Goal: Transaction & Acquisition: Purchase product/service

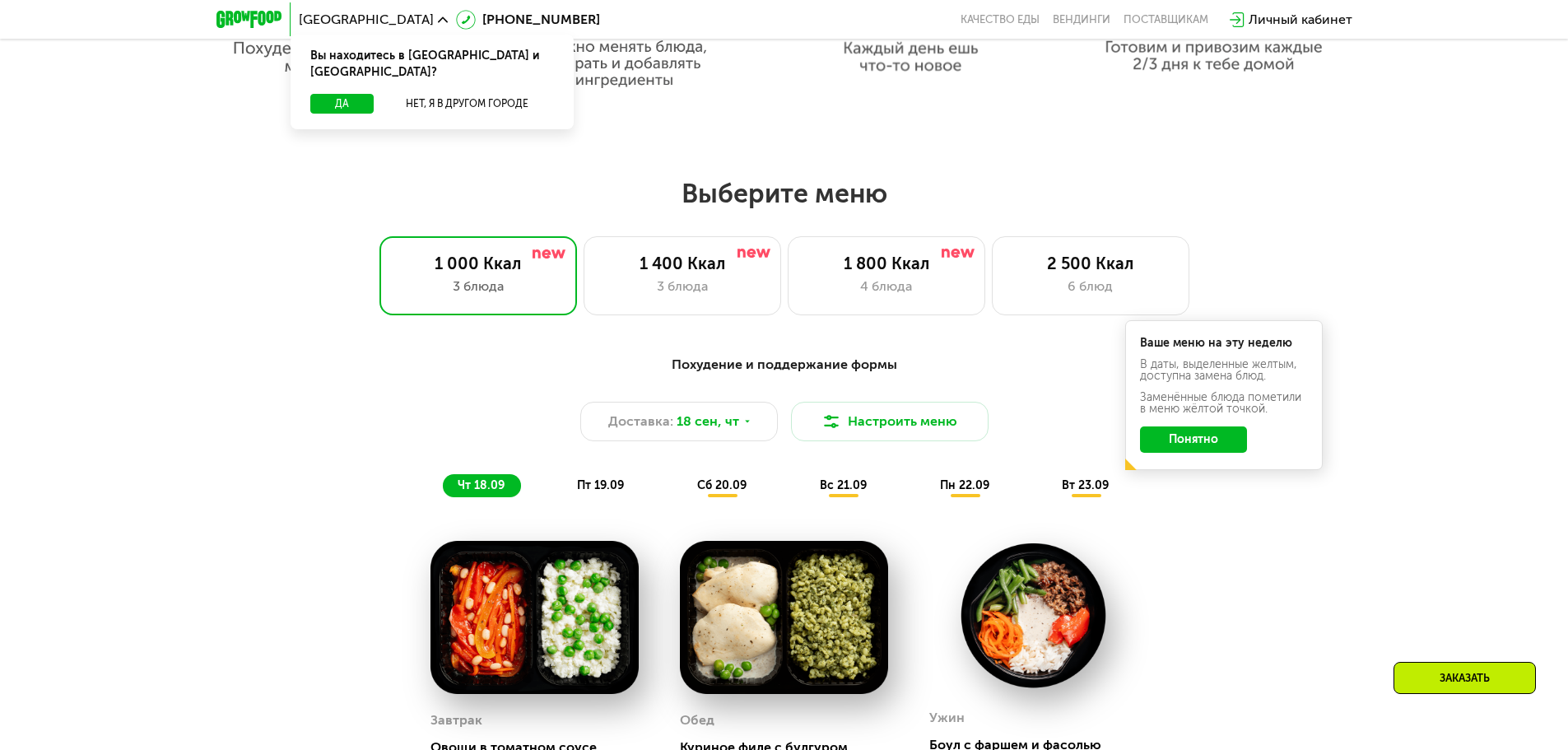
scroll to position [1235, 0]
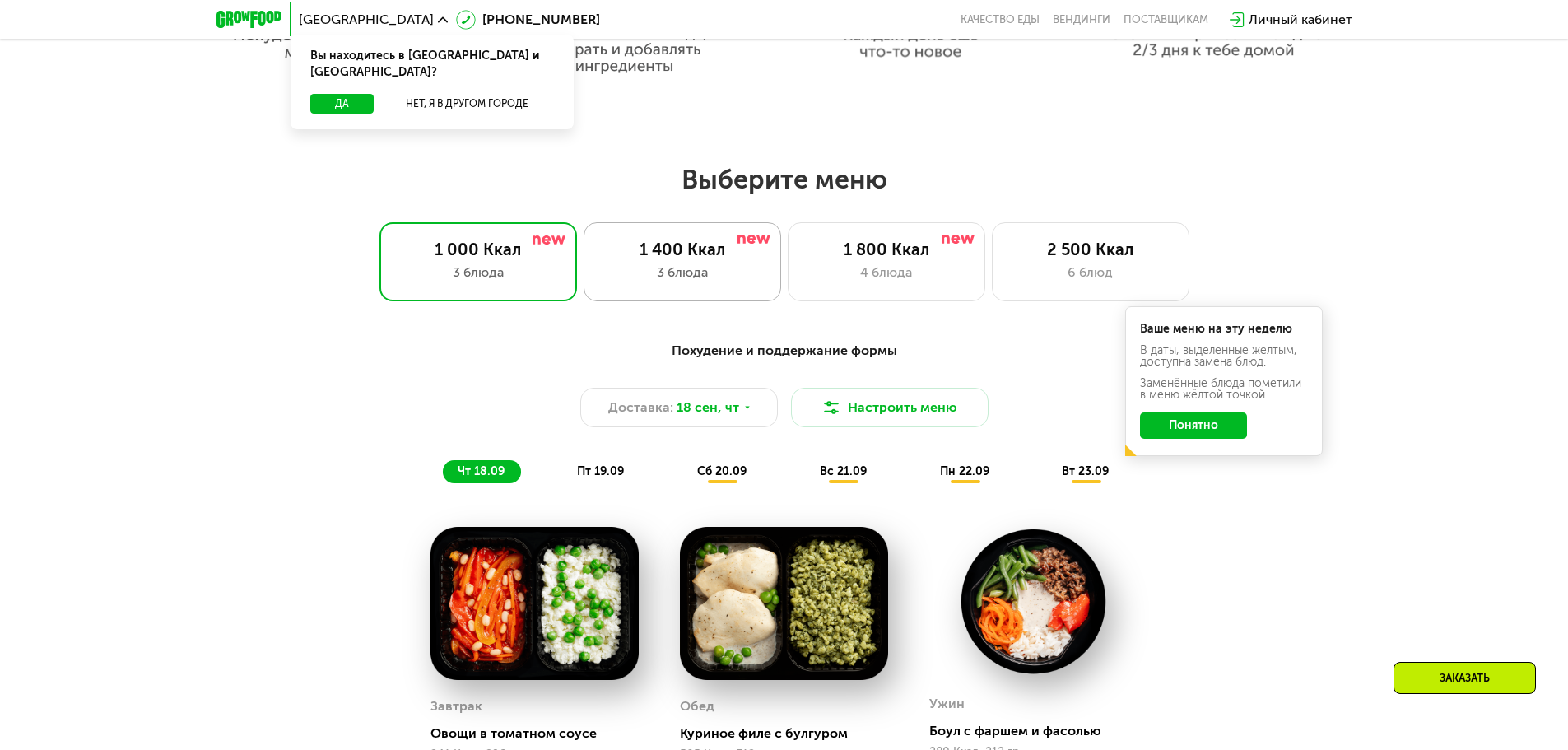
click at [742, 267] on div "1 400 Ккал 3 блюда" at bounding box center [682, 261] width 197 height 79
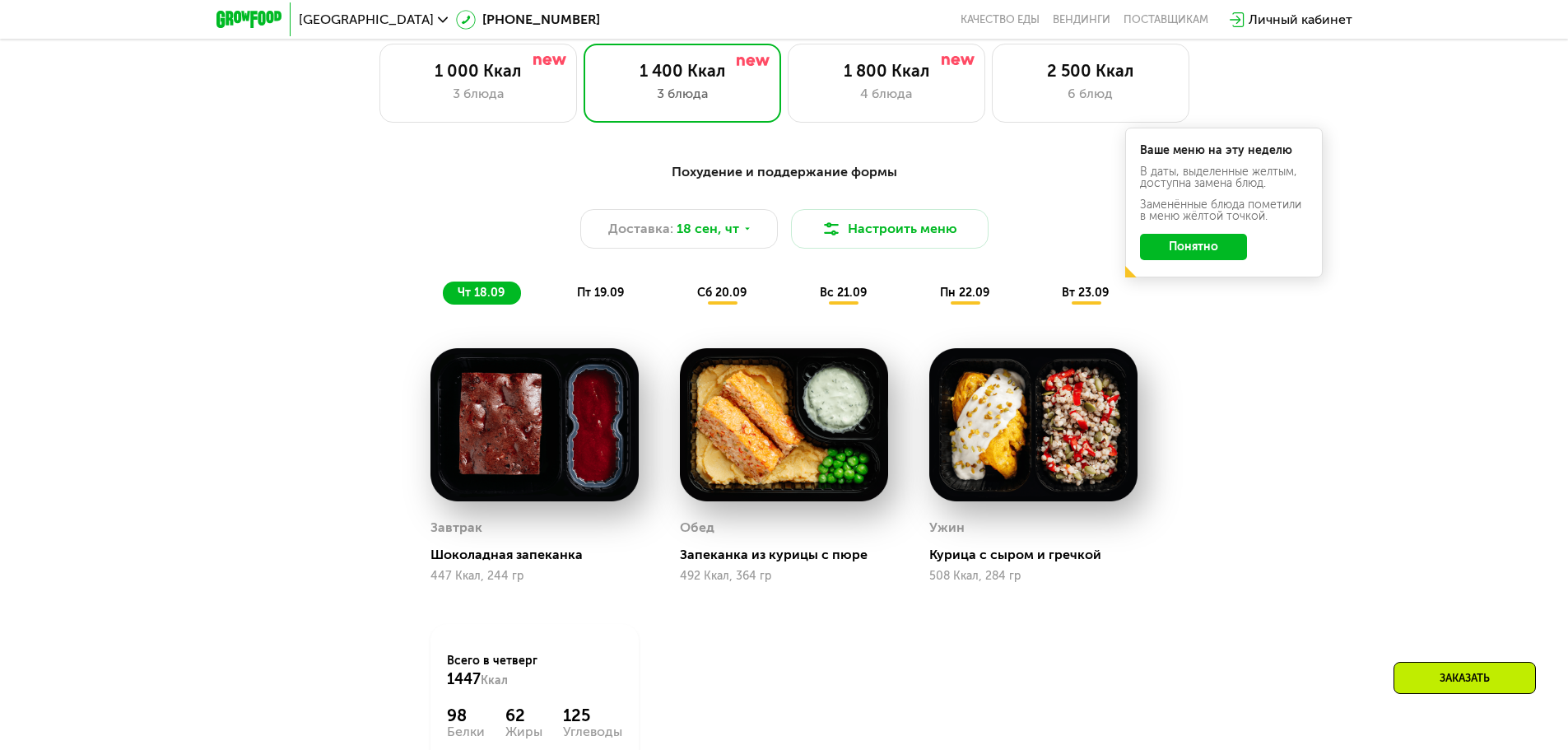
scroll to position [1399, 0]
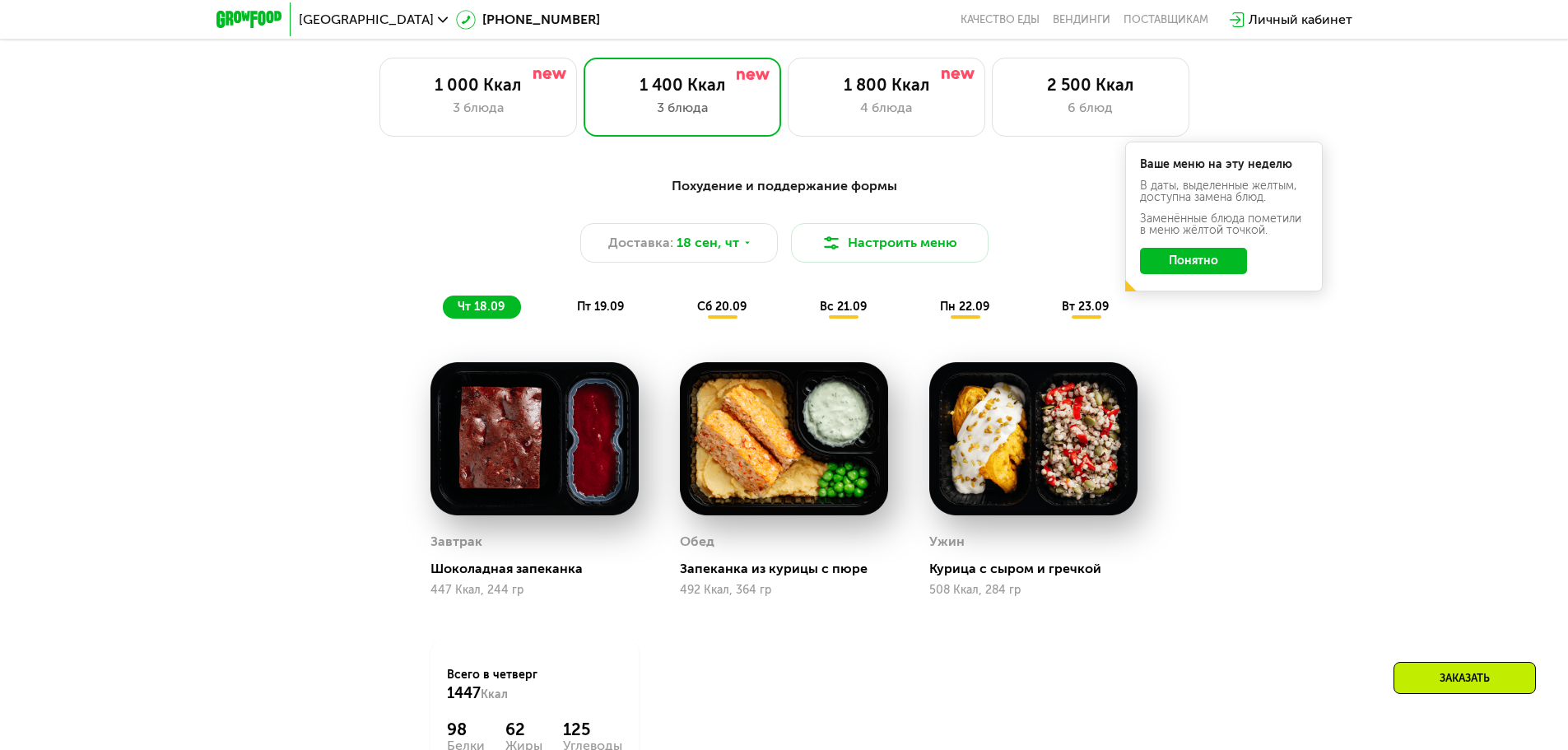
click at [892, 192] on div "Похудение и поддержание формы" at bounding box center [784, 186] width 974 height 20
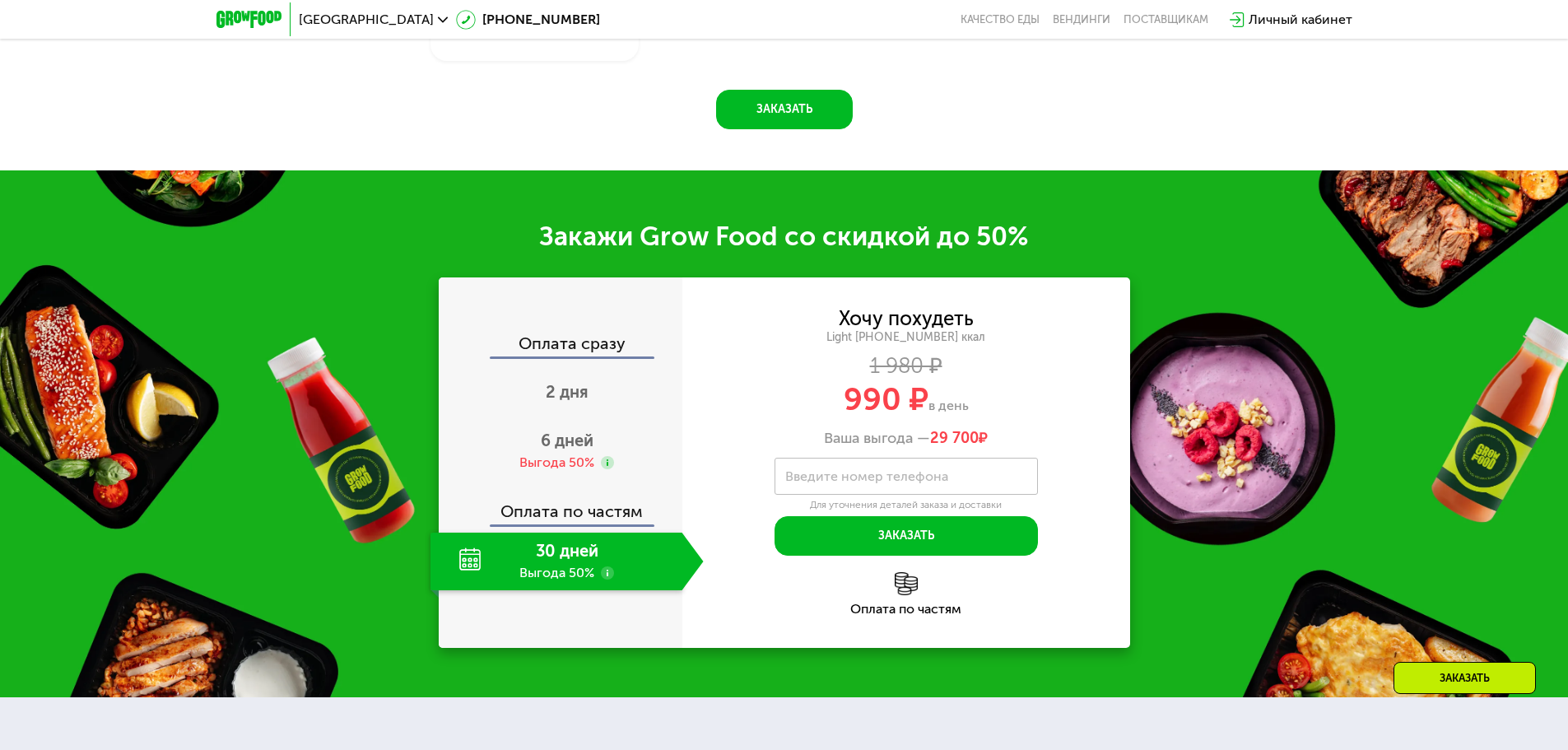
scroll to position [2139, 0]
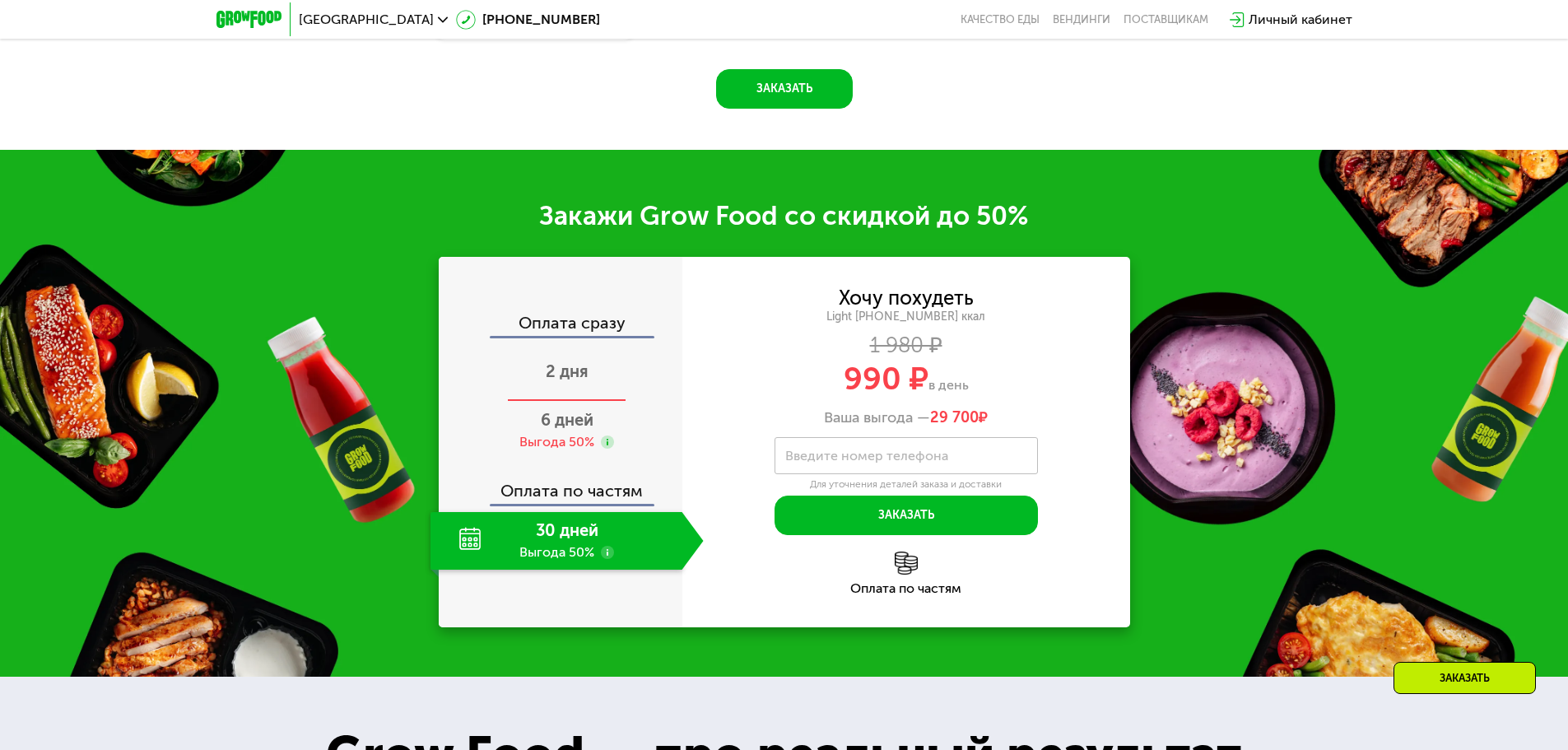
click at [578, 374] on span "2 дня" at bounding box center [567, 370] width 43 height 20
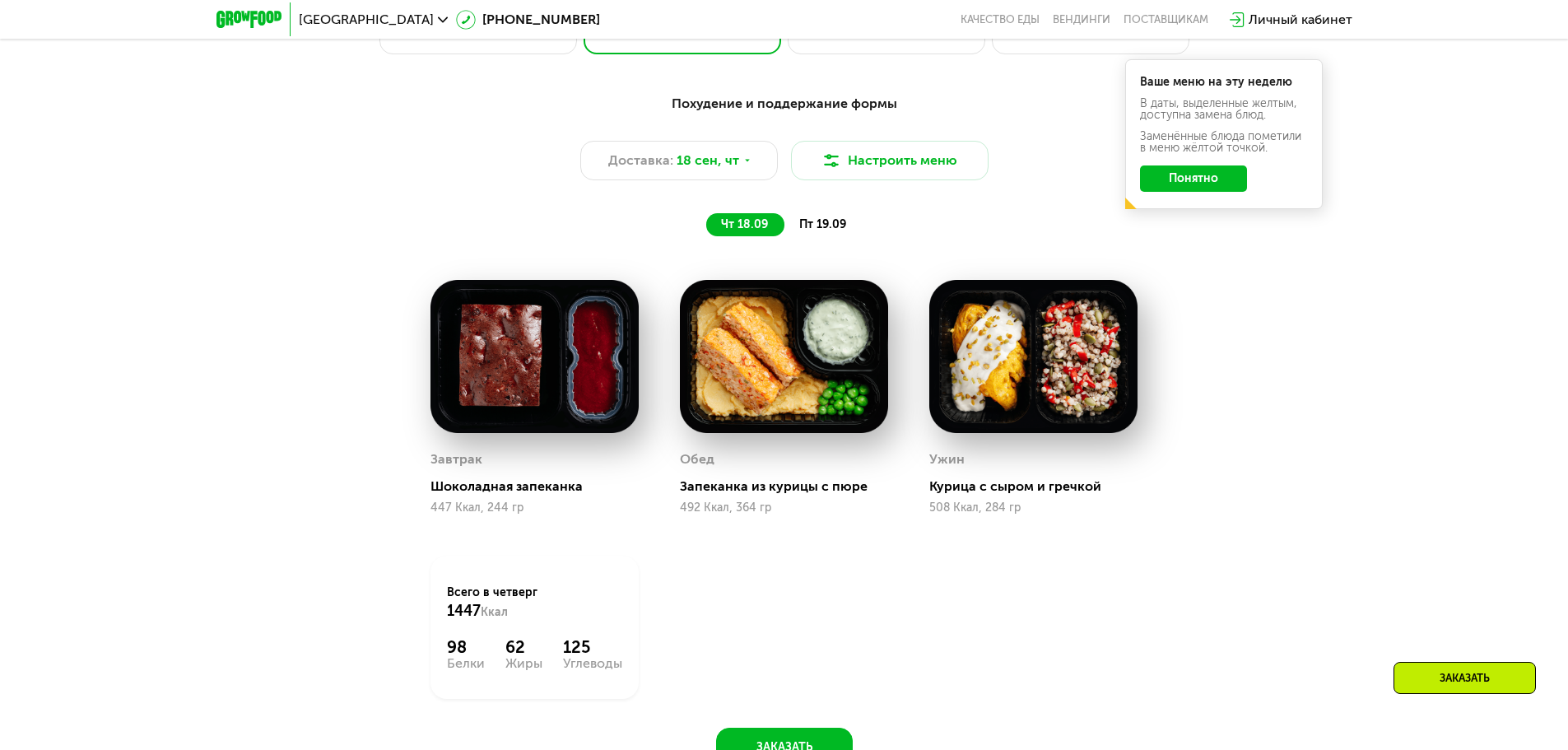
scroll to position [1235, 0]
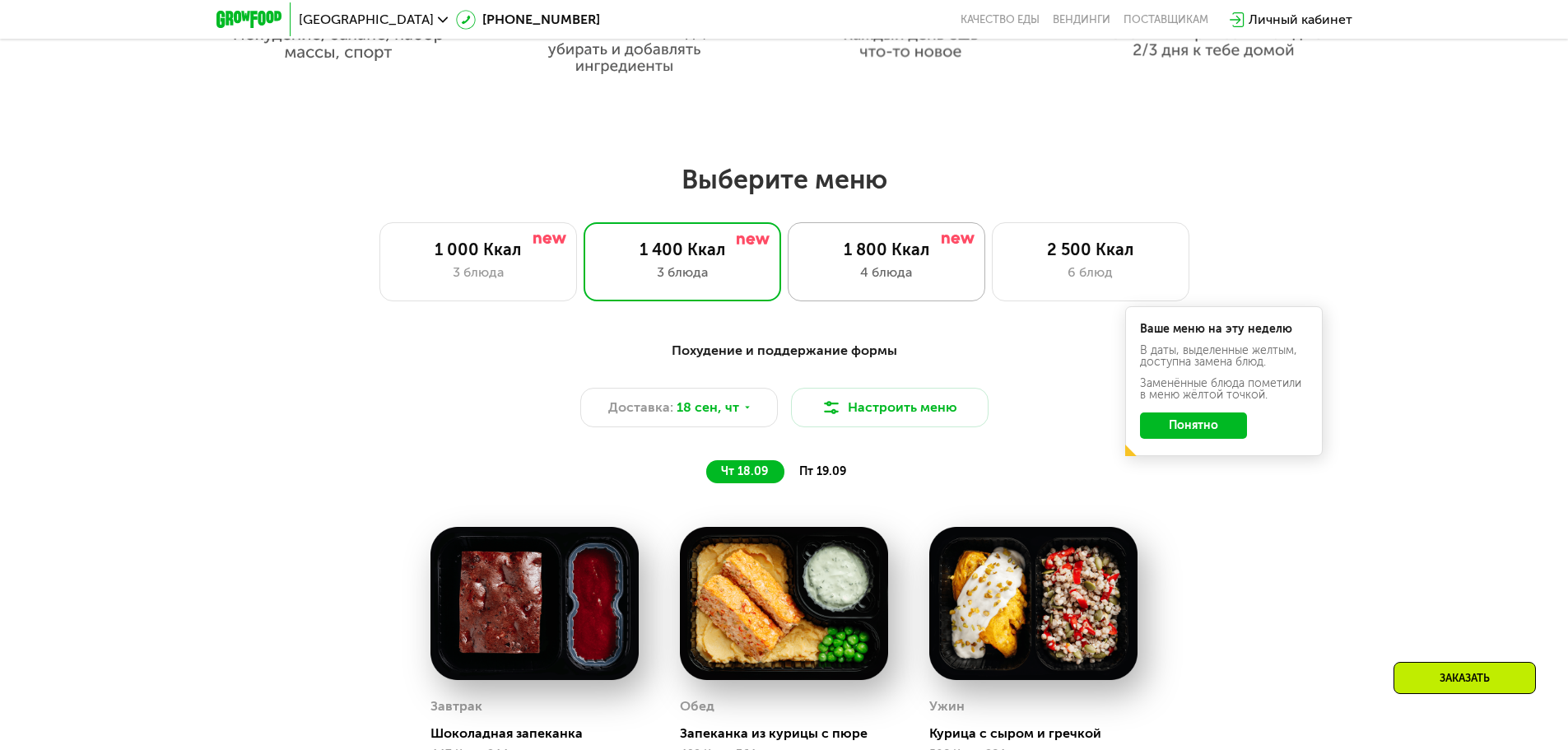
click at [827, 275] on div "4 блюда" at bounding box center [886, 272] width 163 height 20
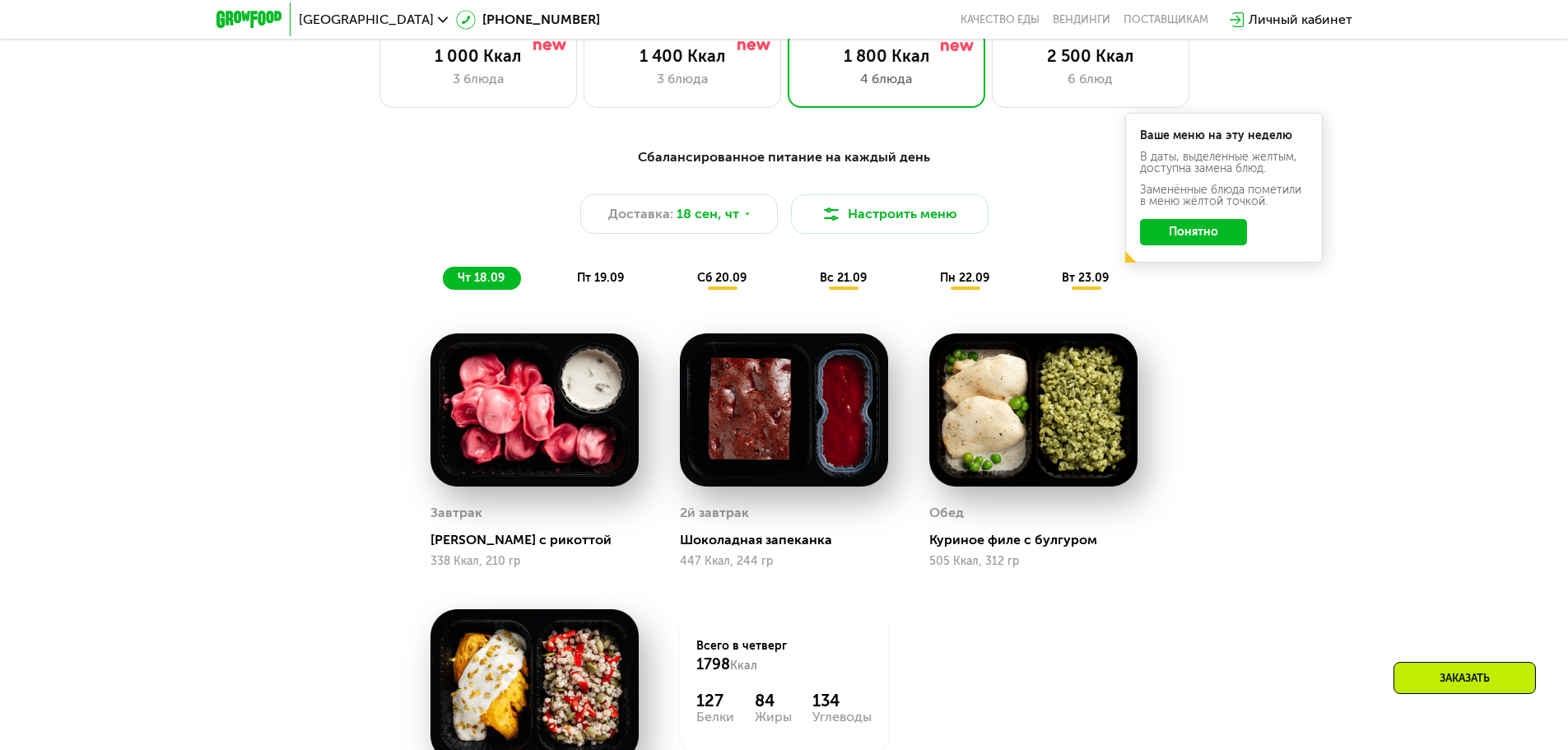
scroll to position [1399, 0]
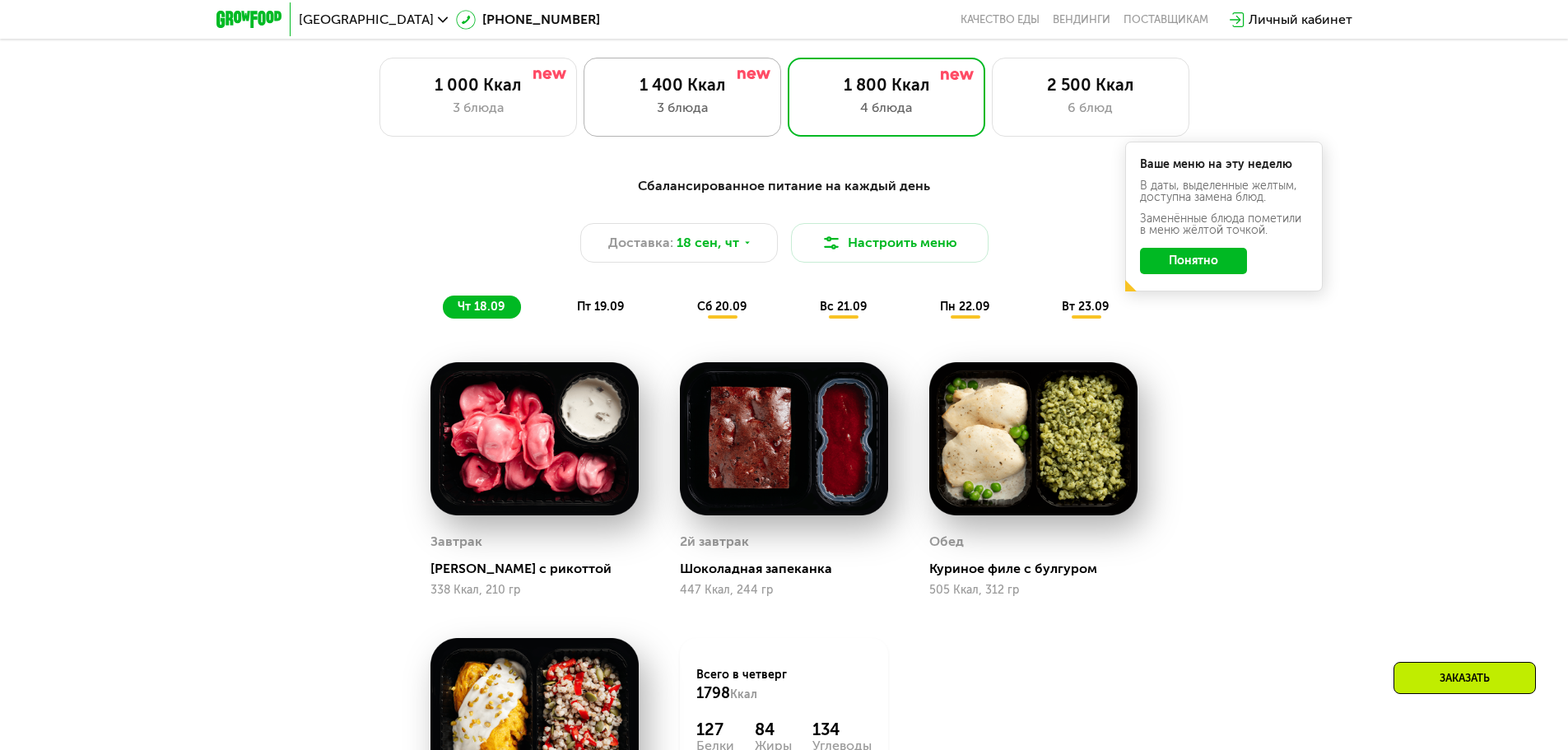
click at [669, 114] on div "3 блюда" at bounding box center [682, 107] width 163 height 20
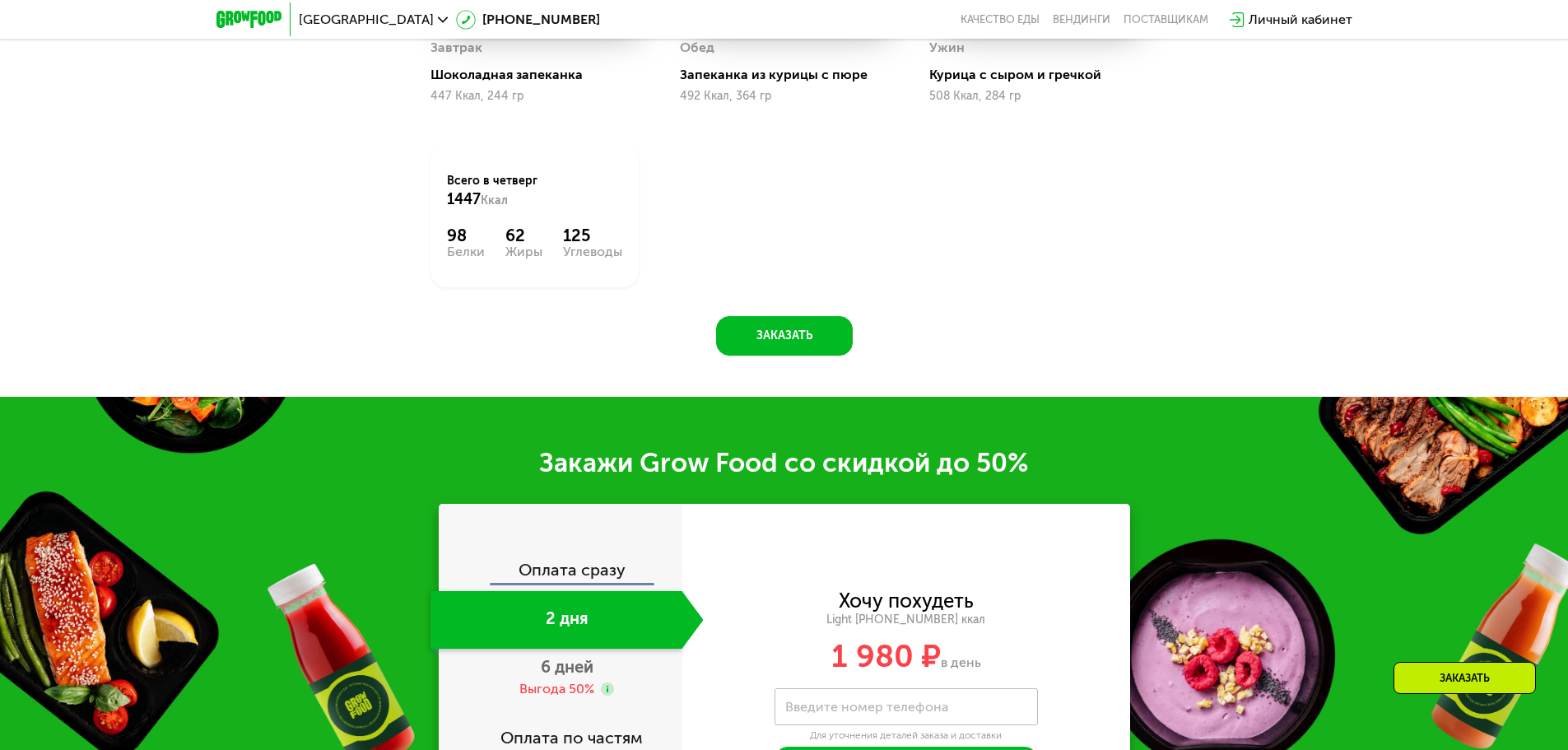
scroll to position [2057, 0]
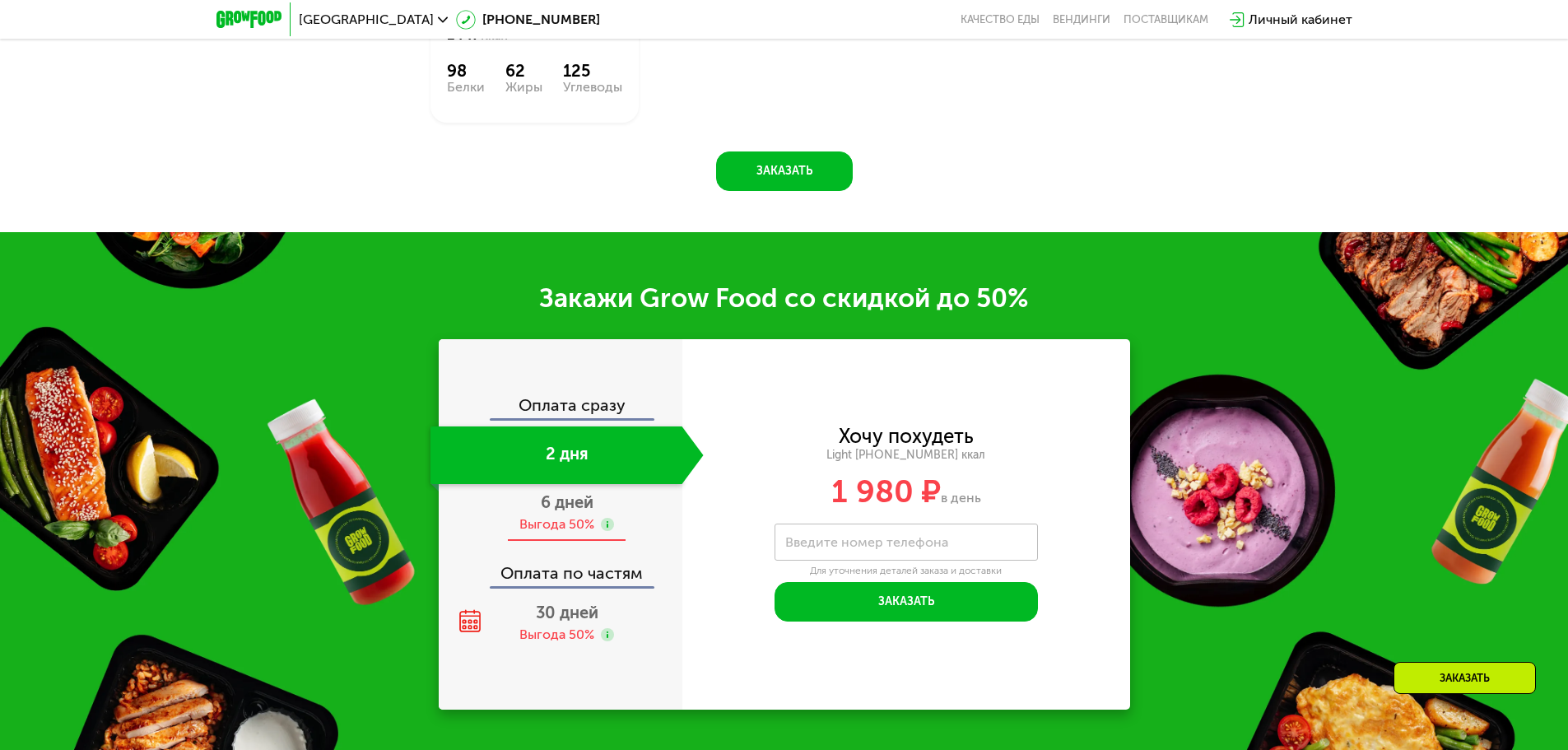
click at [542, 512] on span "6 дней" at bounding box center [567, 502] width 53 height 20
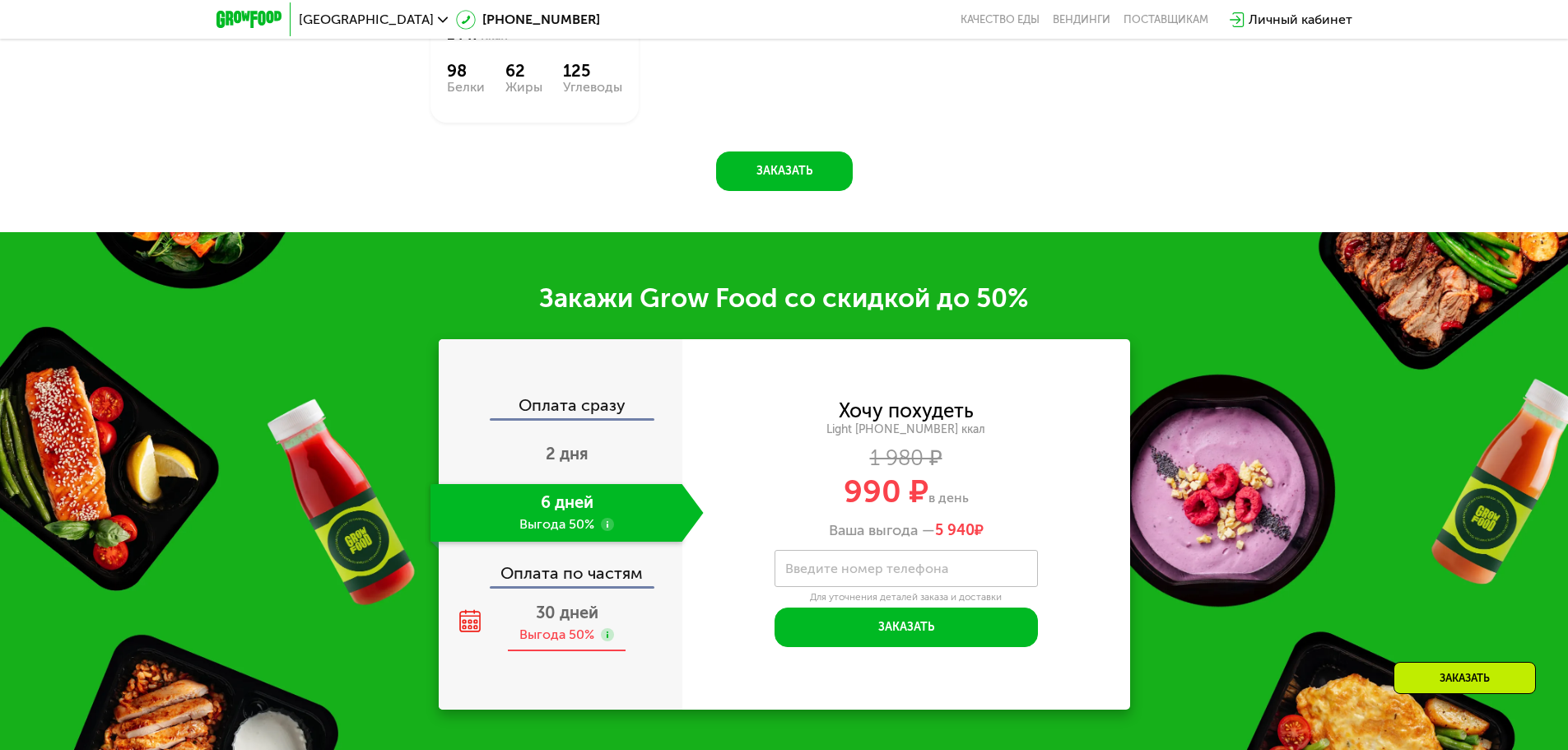
click at [553, 633] on div "Выгода 50%" at bounding box center [556, 634] width 74 height 18
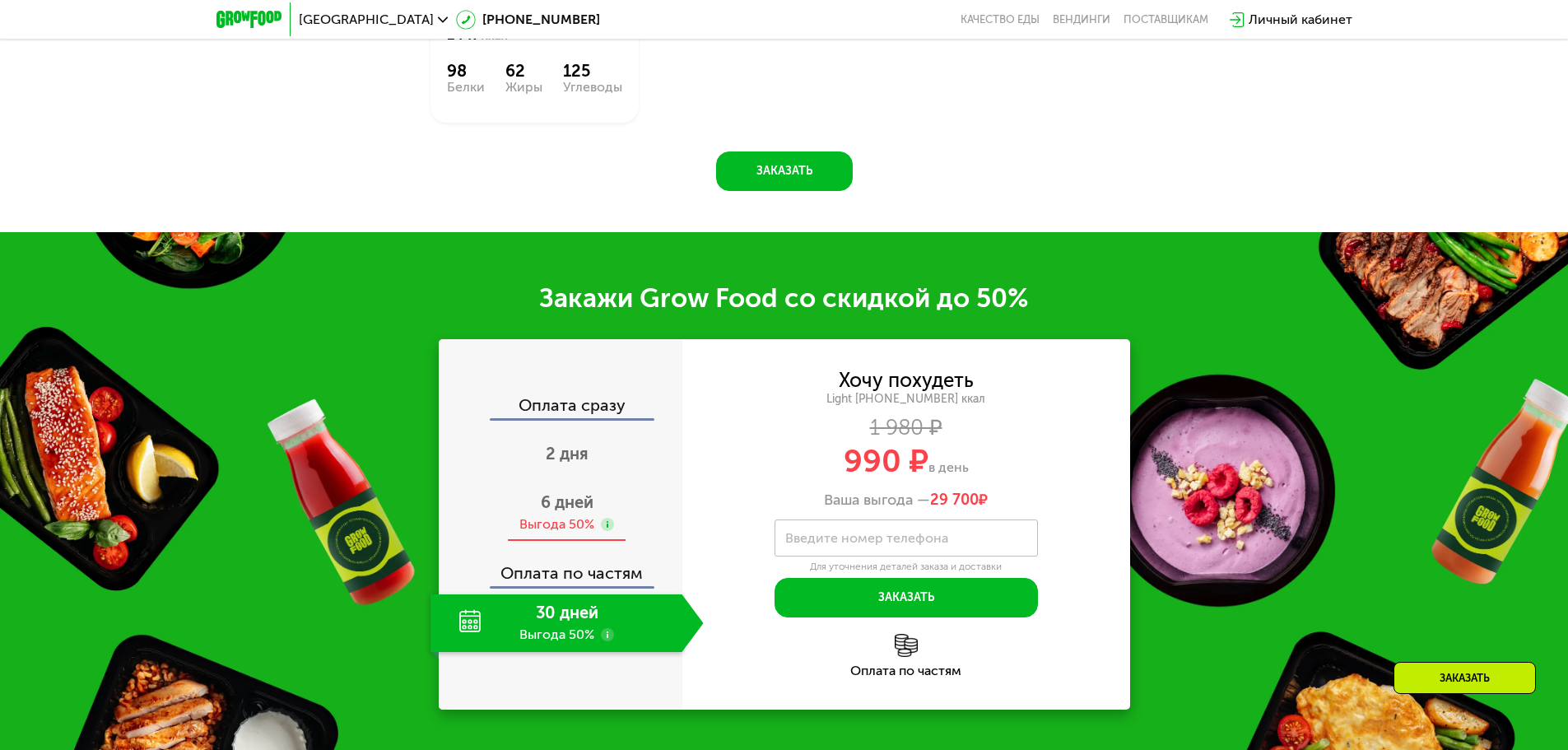
click at [565, 521] on div "Выгода 50%" at bounding box center [556, 524] width 74 height 18
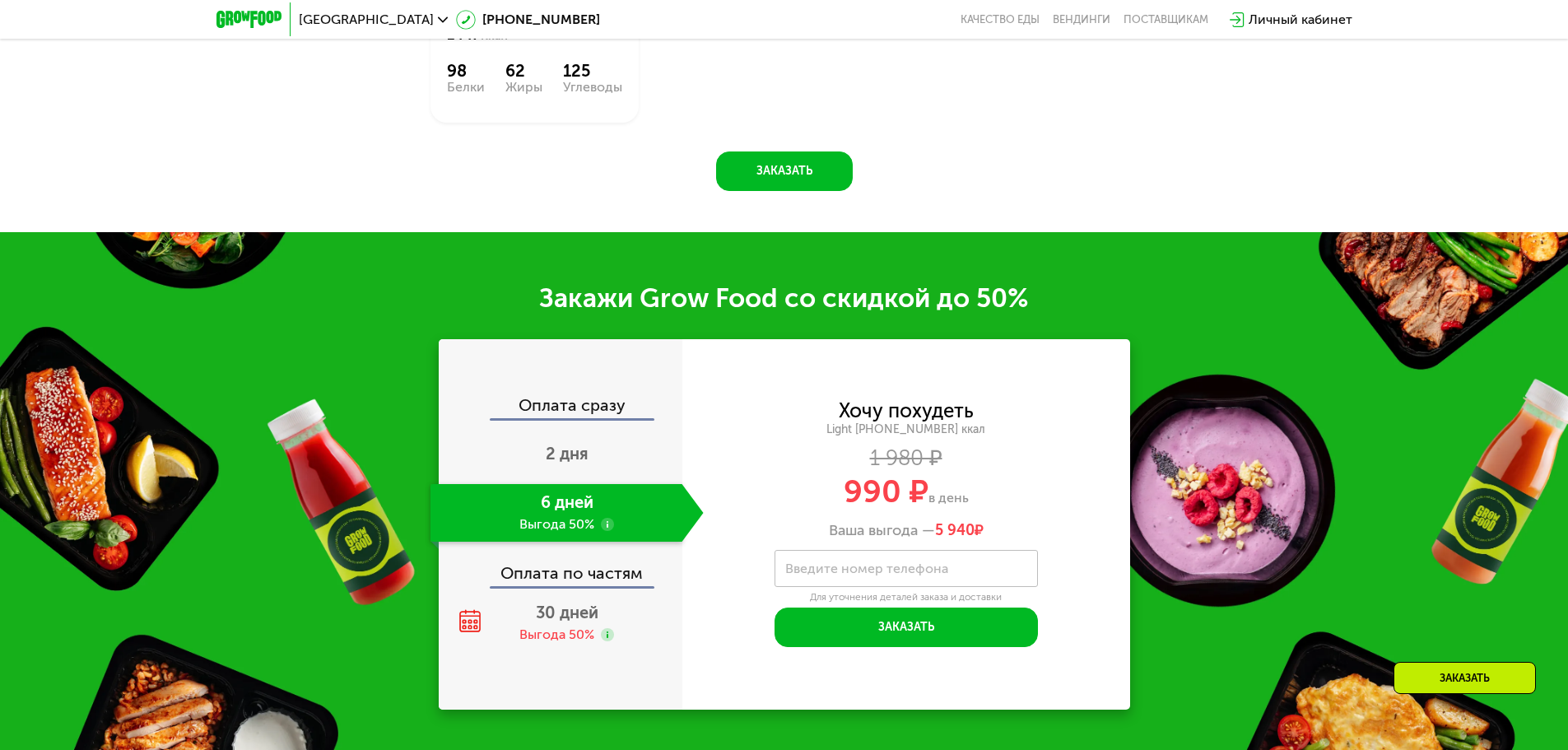
click at [604, 530] on use at bounding box center [608, 524] width 13 height 13
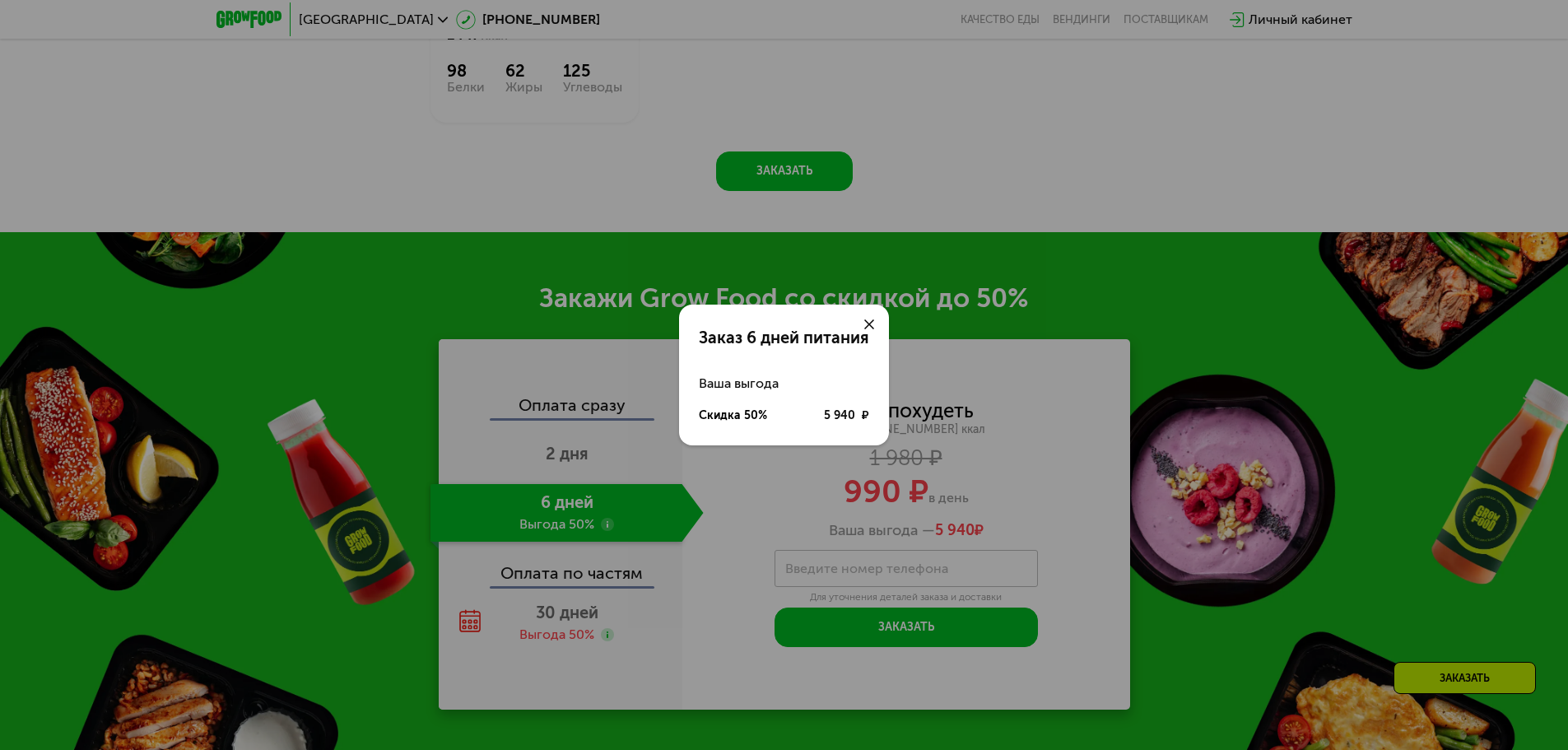
click at [866, 322] on use at bounding box center [869, 324] width 10 height 10
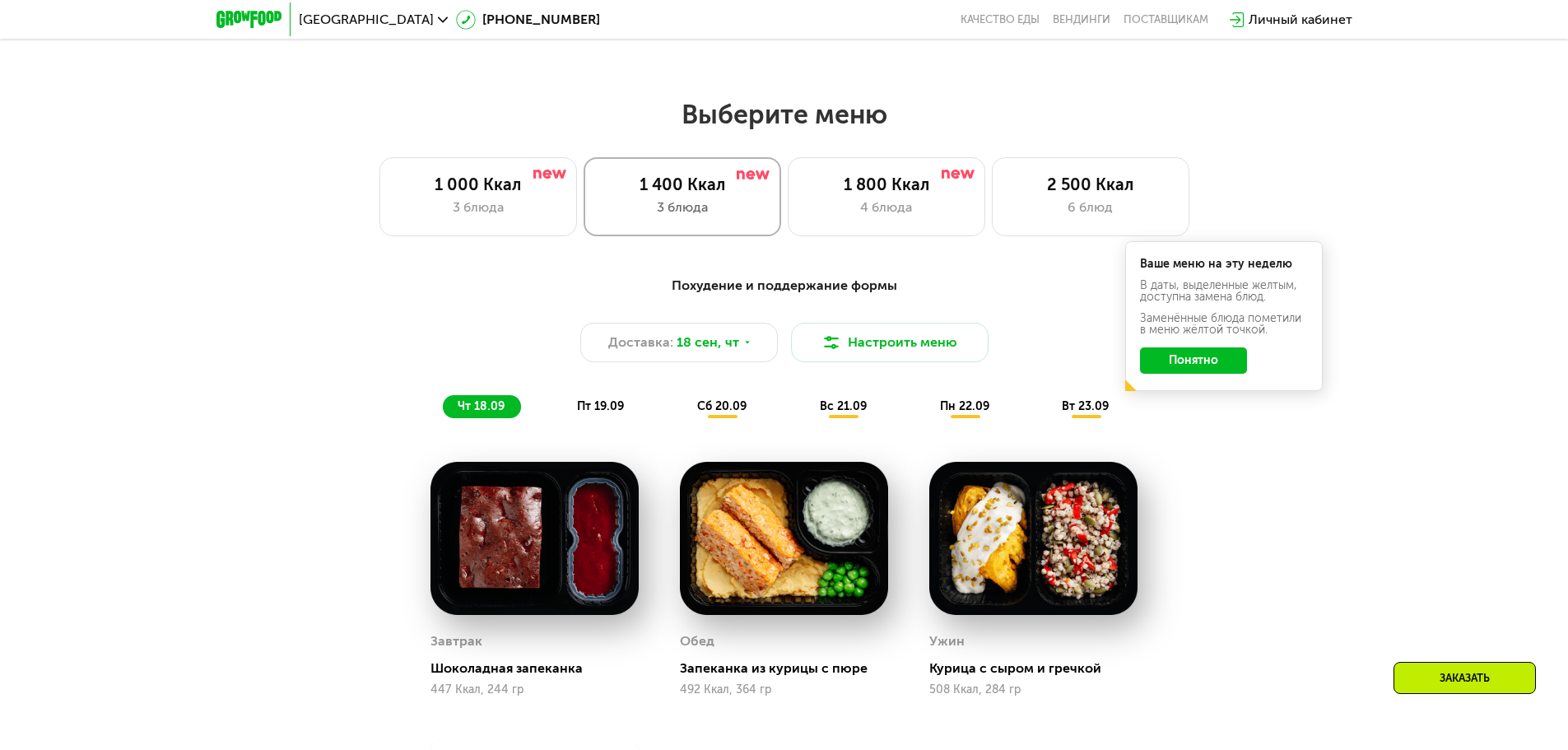
scroll to position [1317, 0]
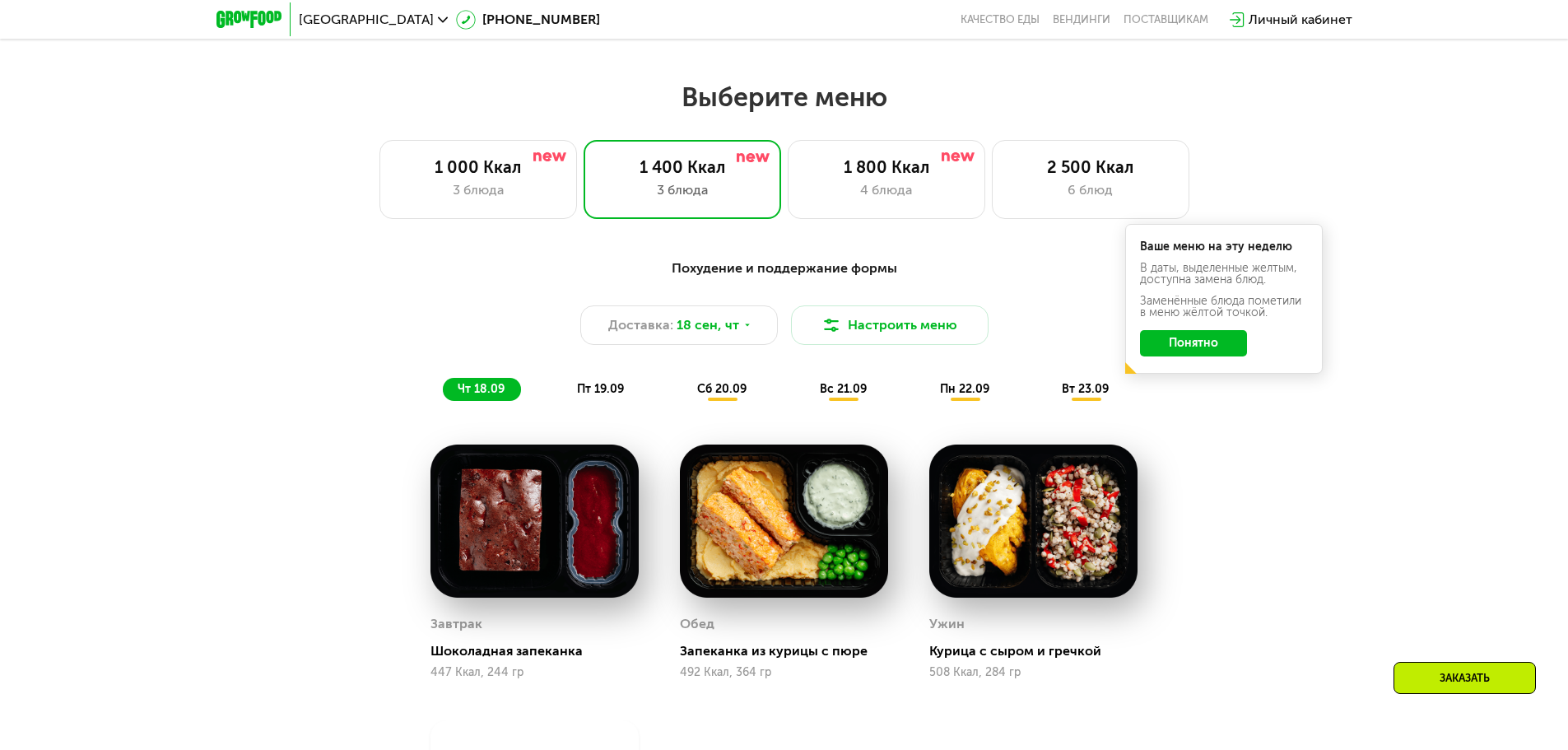
click at [605, 395] on span "пт 19.09" at bounding box center [600, 388] width 47 height 14
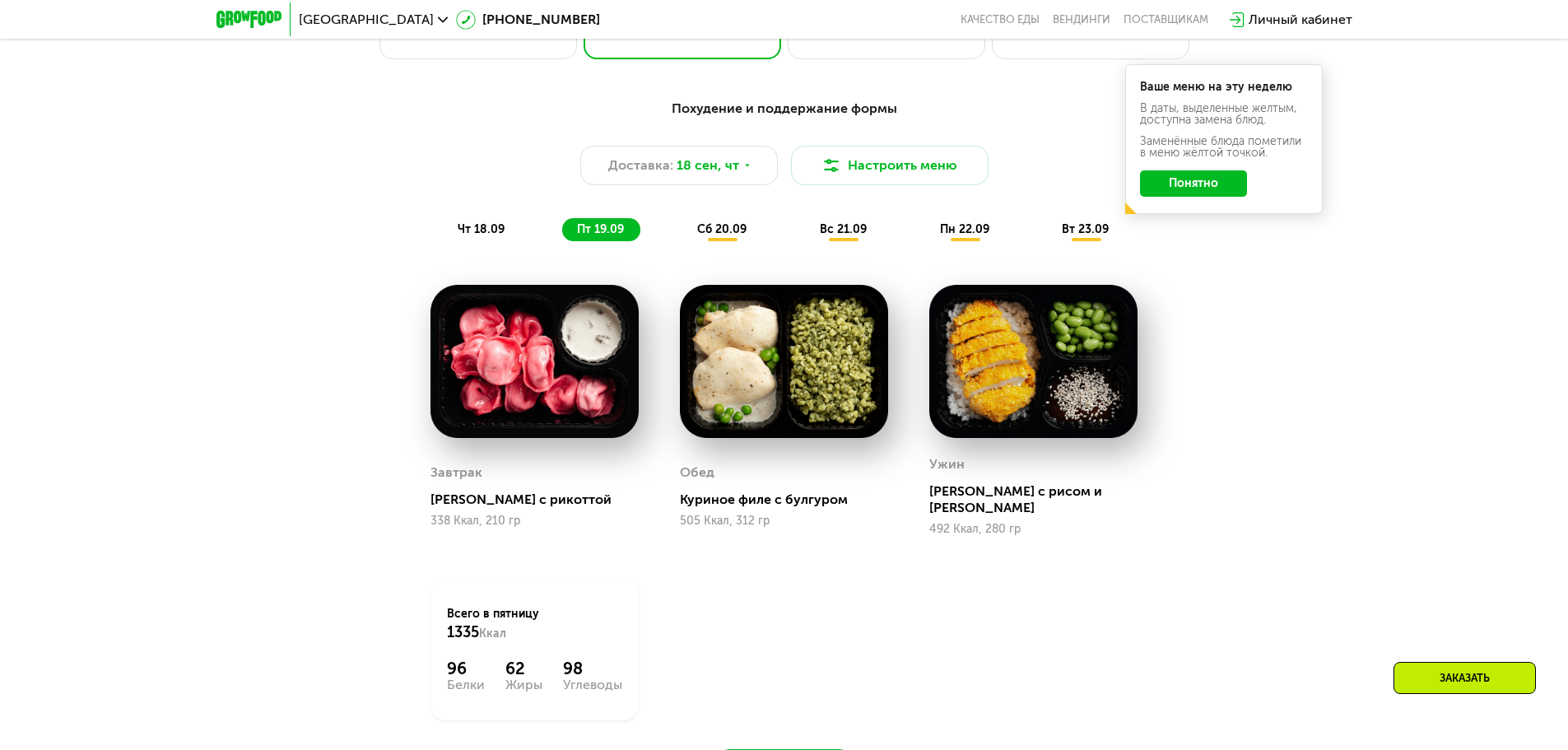
scroll to position [1481, 0]
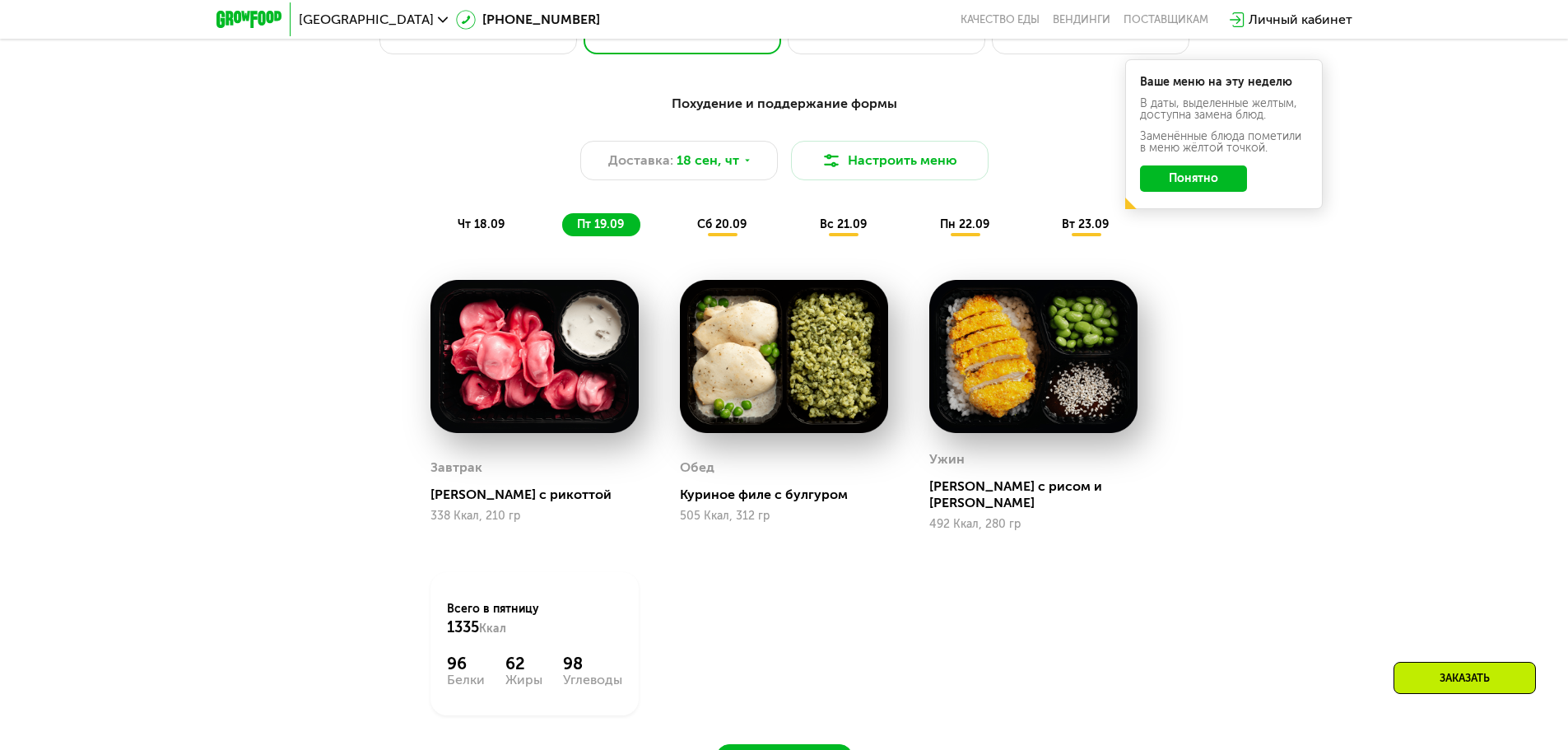
click at [715, 228] on span "сб 20.09" at bounding box center [721, 223] width 49 height 14
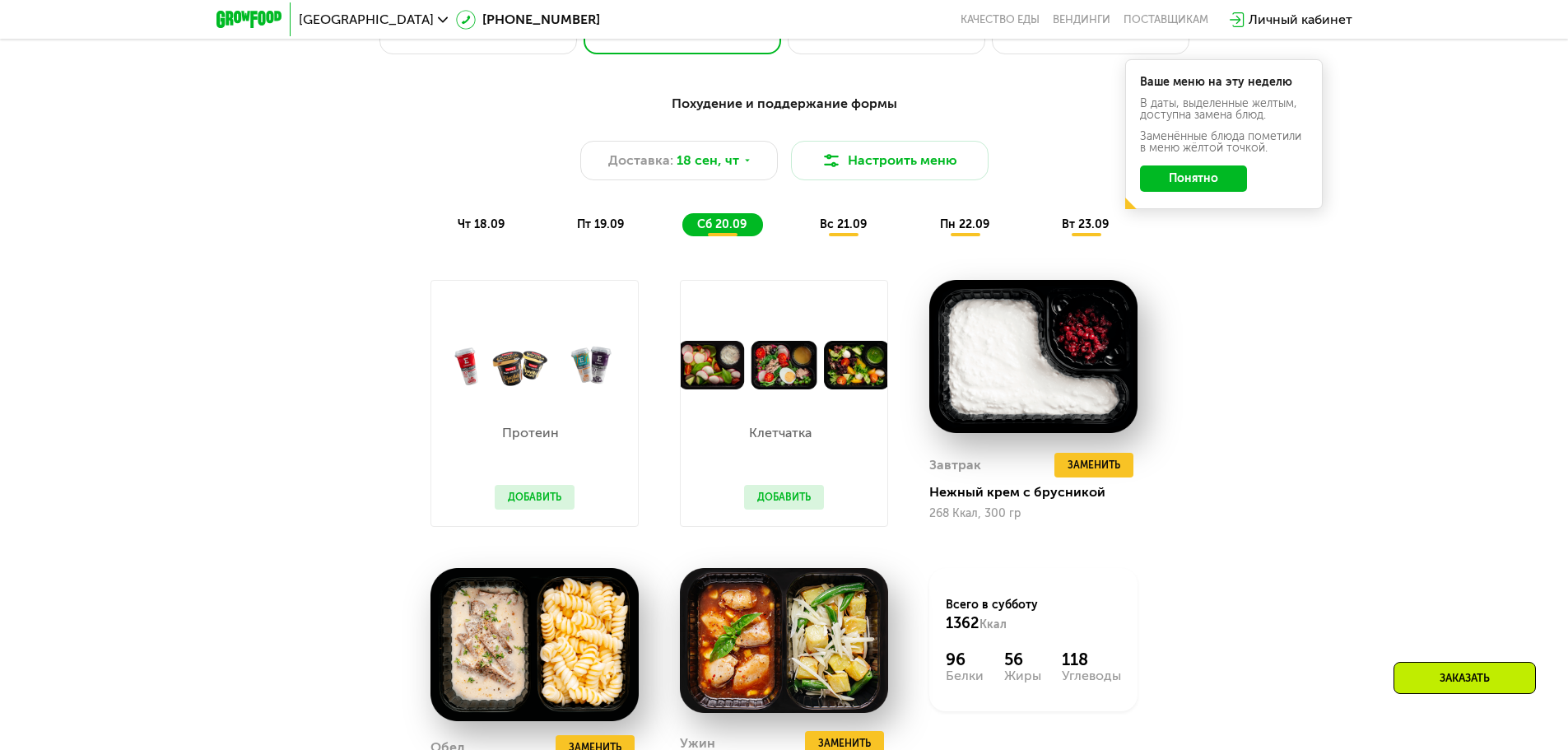
click at [824, 226] on span "вс 21.09" at bounding box center [843, 223] width 47 height 14
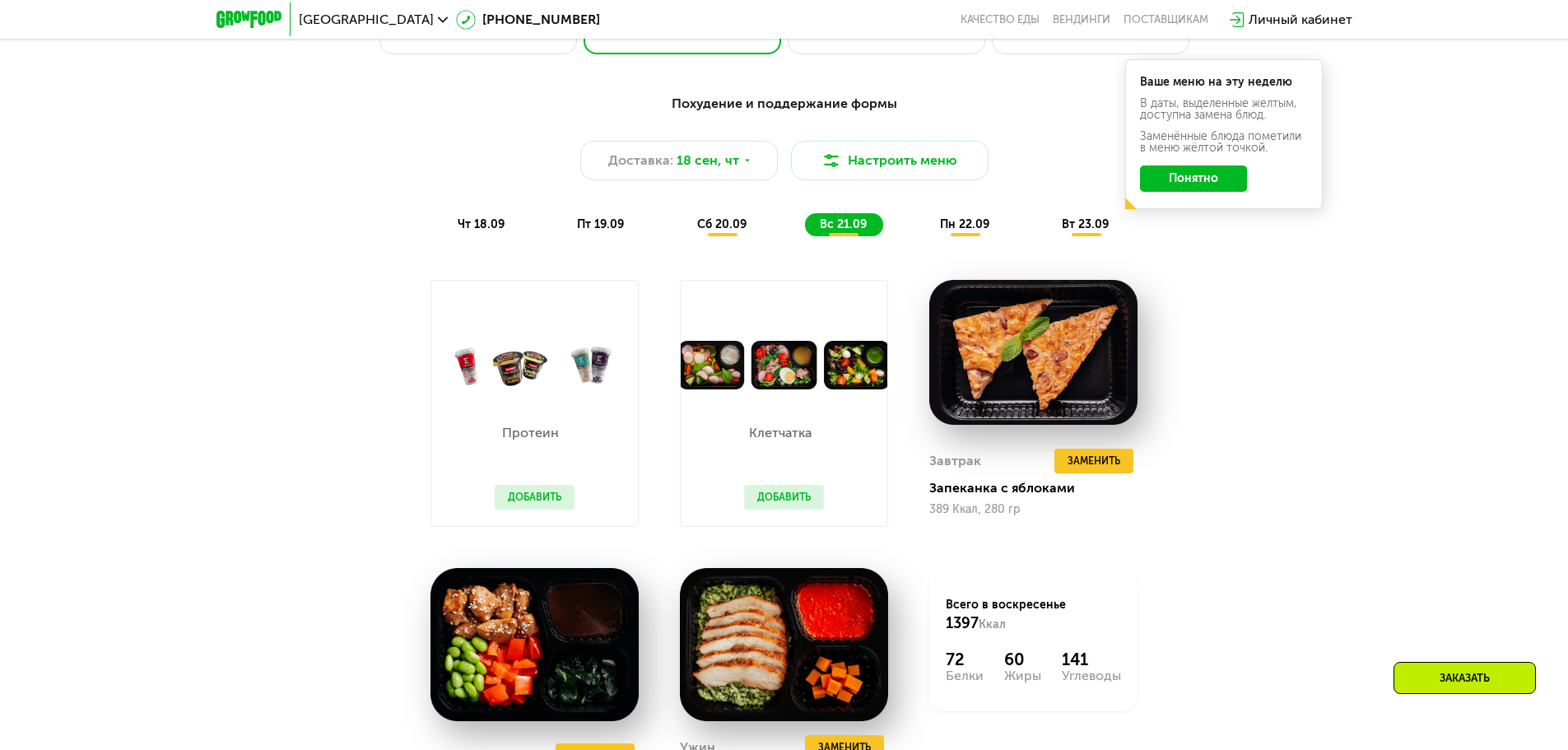
click at [972, 232] on span "пн 22.09" at bounding box center [964, 223] width 49 height 14
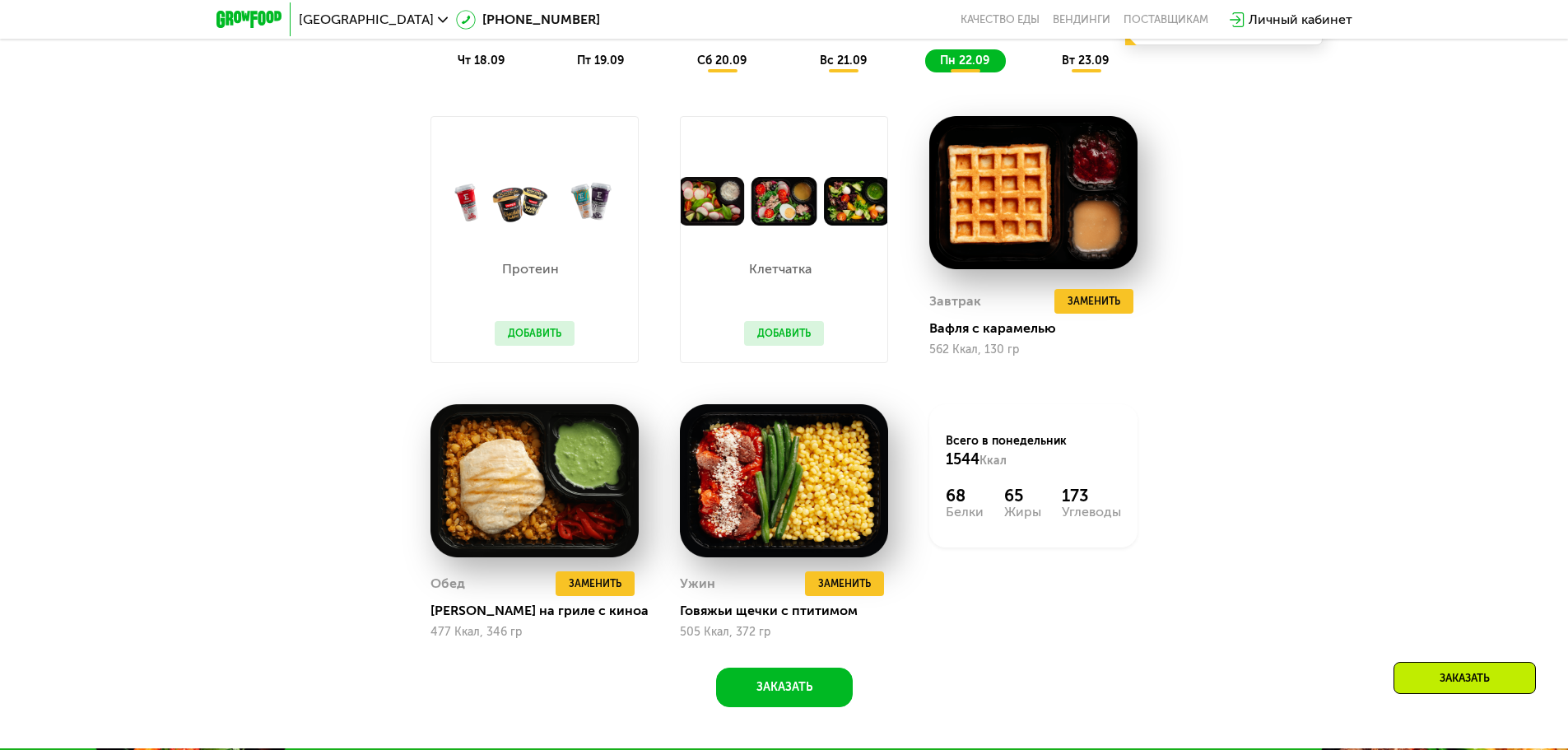
scroll to position [1646, 0]
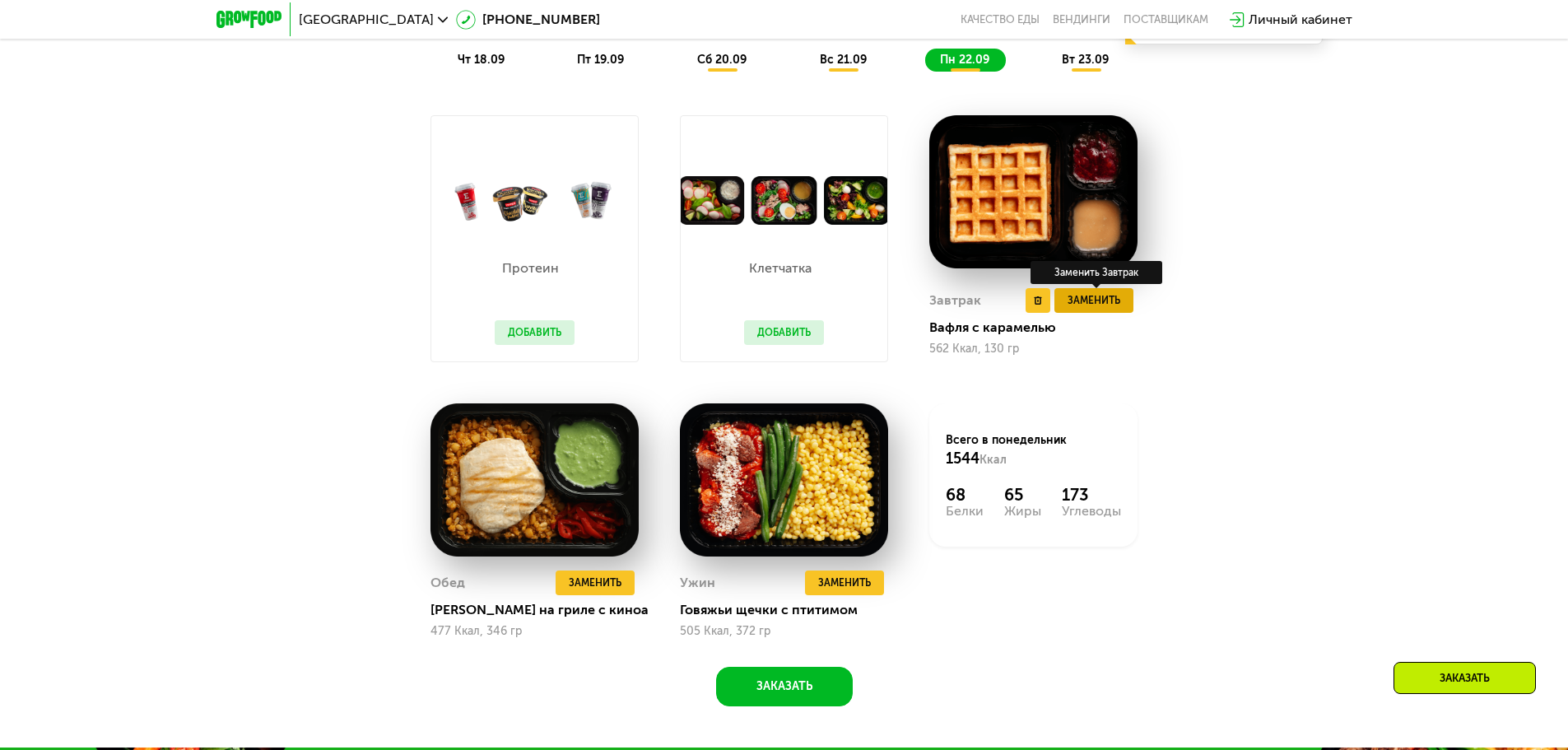
click at [1092, 307] on span "Заменить" at bounding box center [1093, 301] width 53 height 17
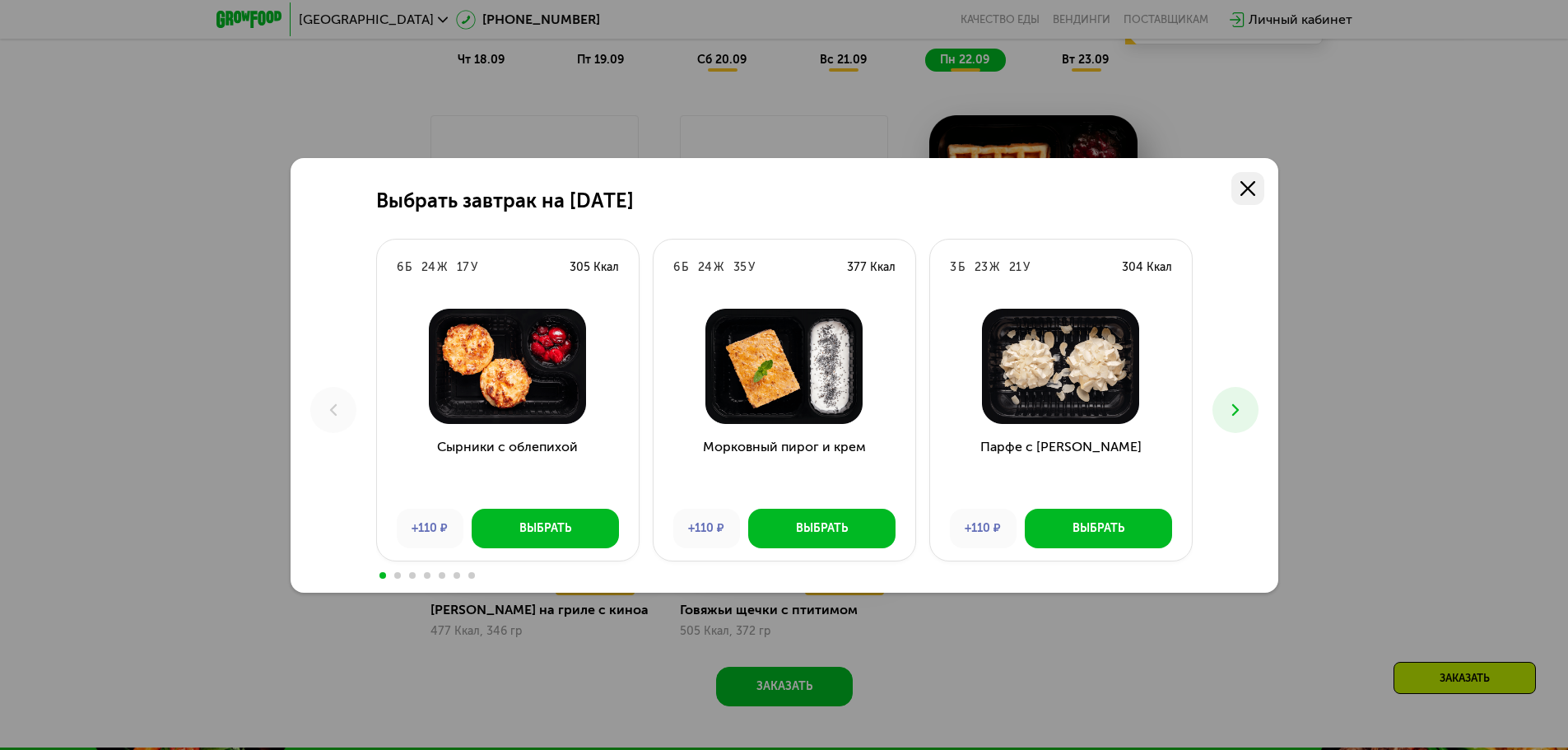
click at [1249, 185] on use at bounding box center [1248, 189] width 15 height 15
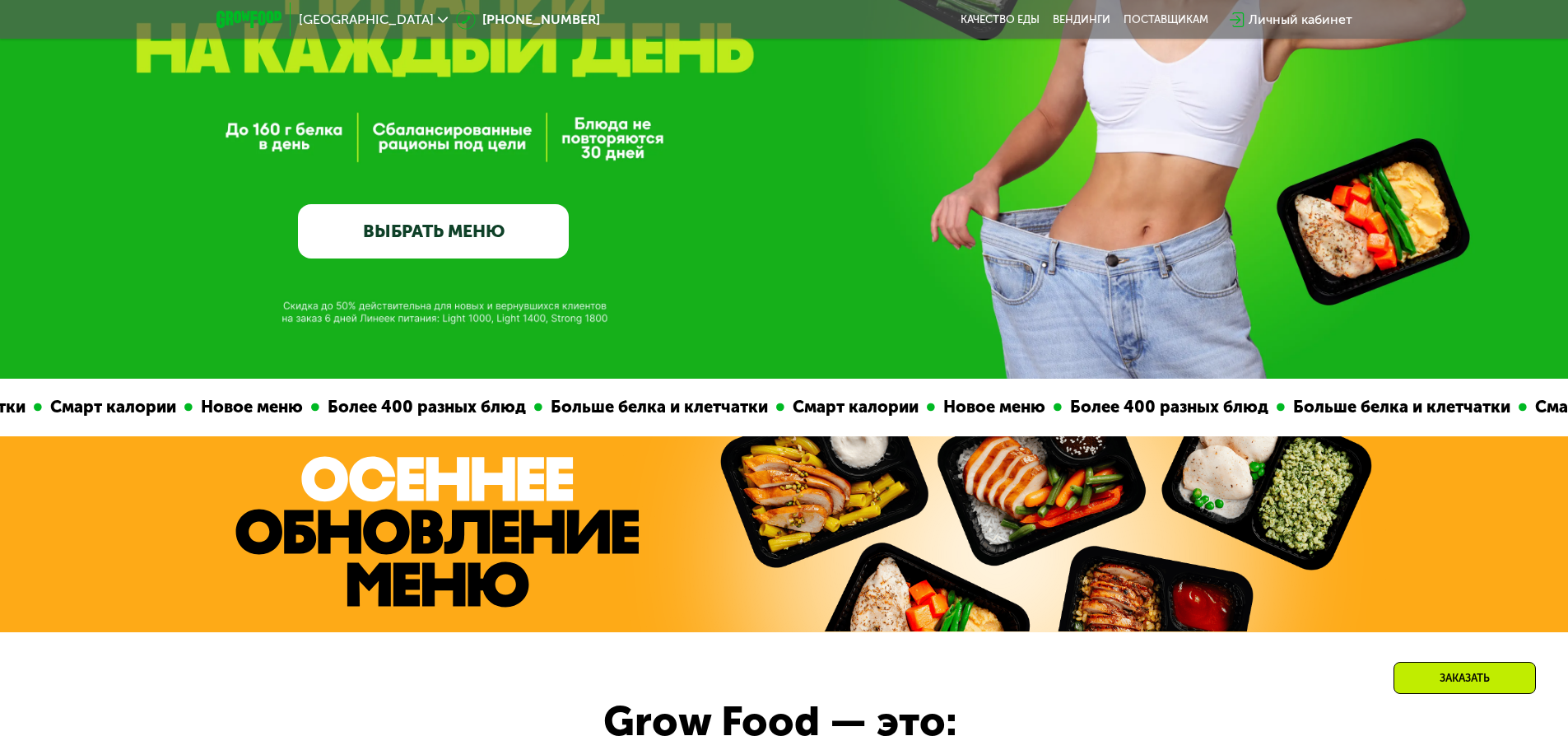
scroll to position [0, 0]
